Goal: Task Accomplishment & Management: Use online tool/utility

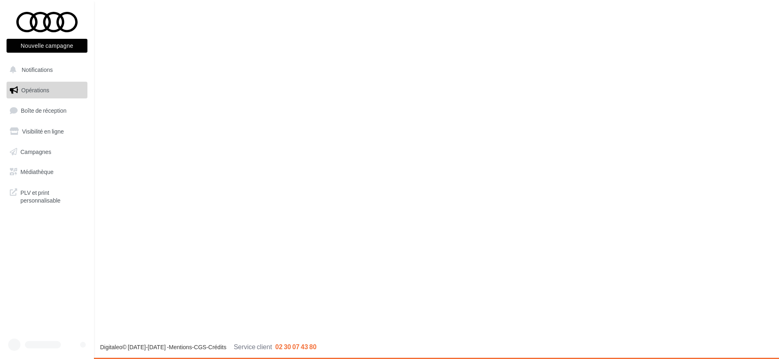
click at [38, 99] on ul "Opérations Boîte de réception Visibilité en ligne Campagnes Médiathèque" at bounding box center [46, 130] width 87 height 105
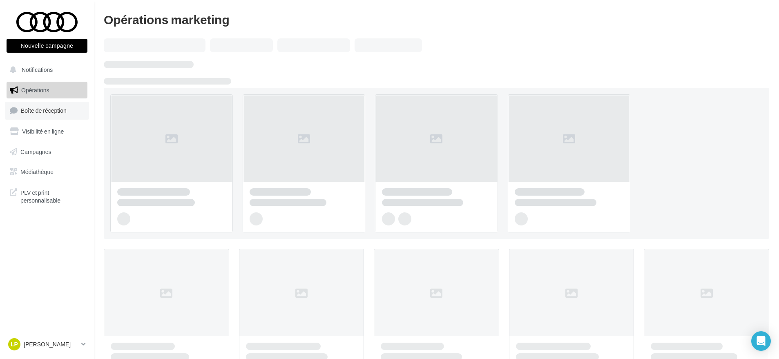
click at [38, 110] on span "Boîte de réception" at bounding box center [44, 110] width 46 height 7
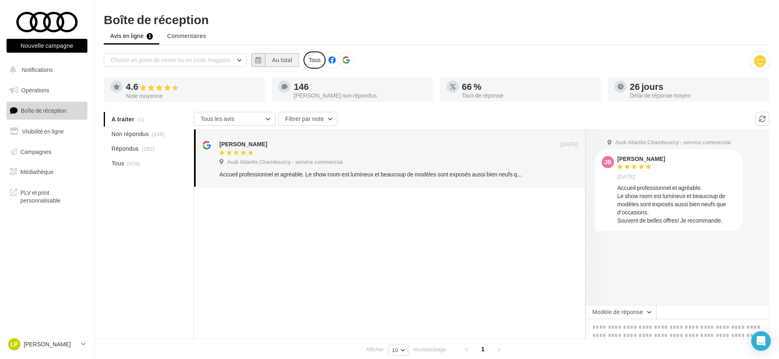
click at [277, 58] on button "Au total" at bounding box center [282, 60] width 34 height 14
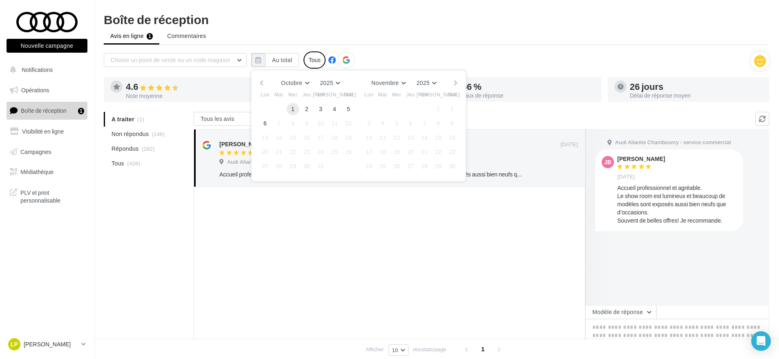
click at [295, 107] on button "1" at bounding box center [293, 109] width 12 height 12
click at [269, 124] on button "6" at bounding box center [265, 123] width 12 height 12
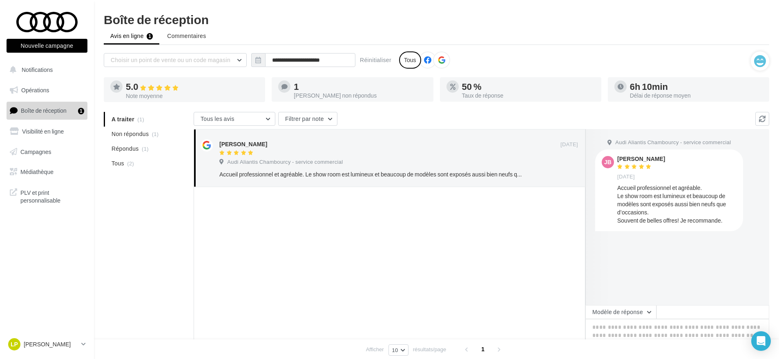
click at [620, 189] on div "Accueil professionnel et agréable. Le show room est lumineux et beaucoup de mod…" at bounding box center [676, 204] width 119 height 41
